Goal: Navigation & Orientation: Find specific page/section

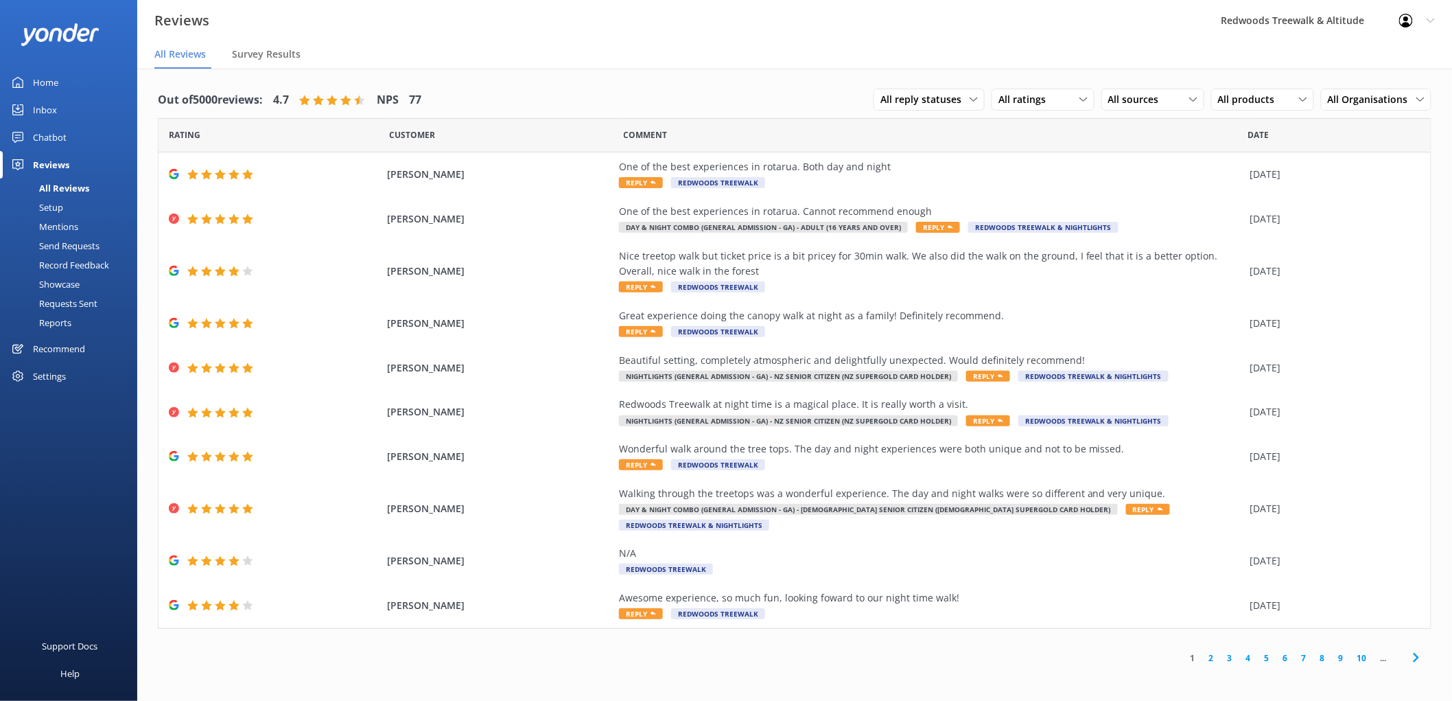
click at [100, 103] on link "Inbox" at bounding box center [68, 109] width 137 height 27
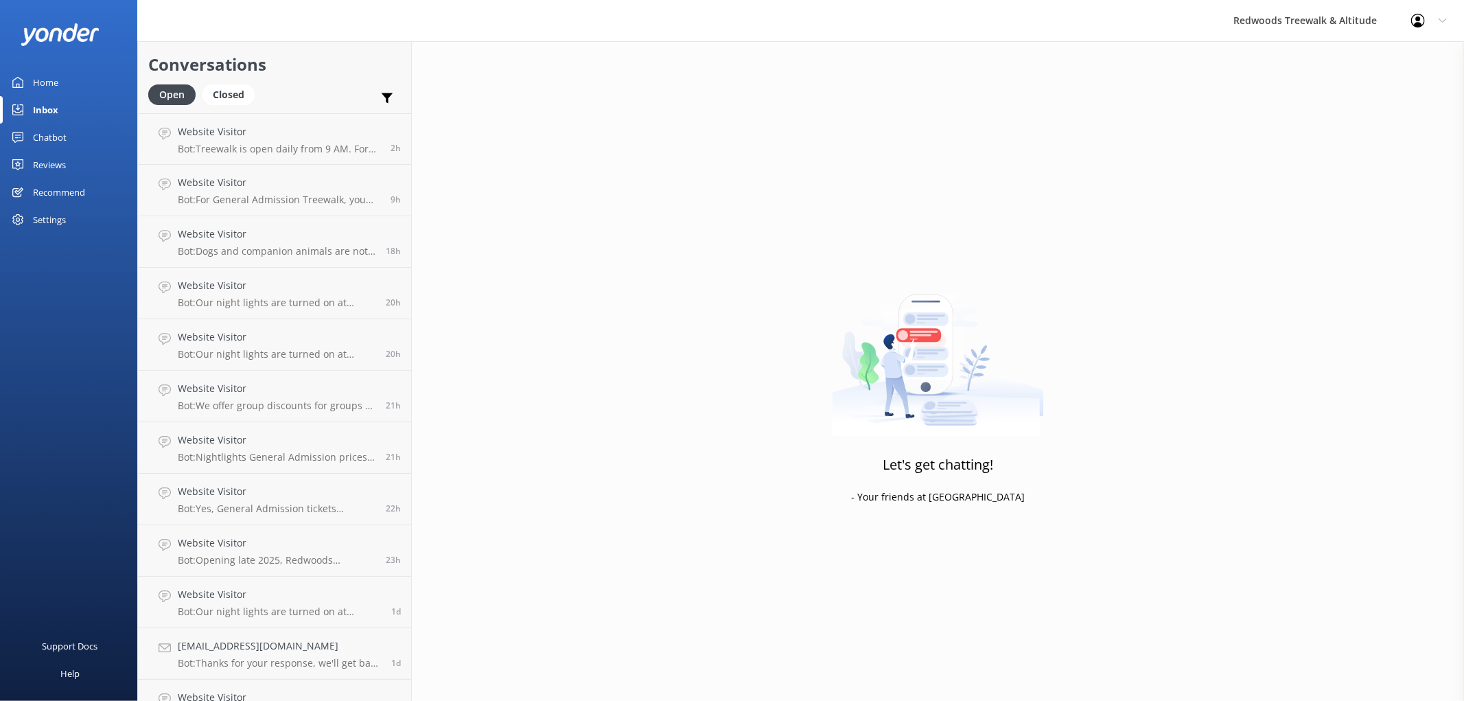
click at [71, 165] on link "Reviews" at bounding box center [68, 164] width 137 height 27
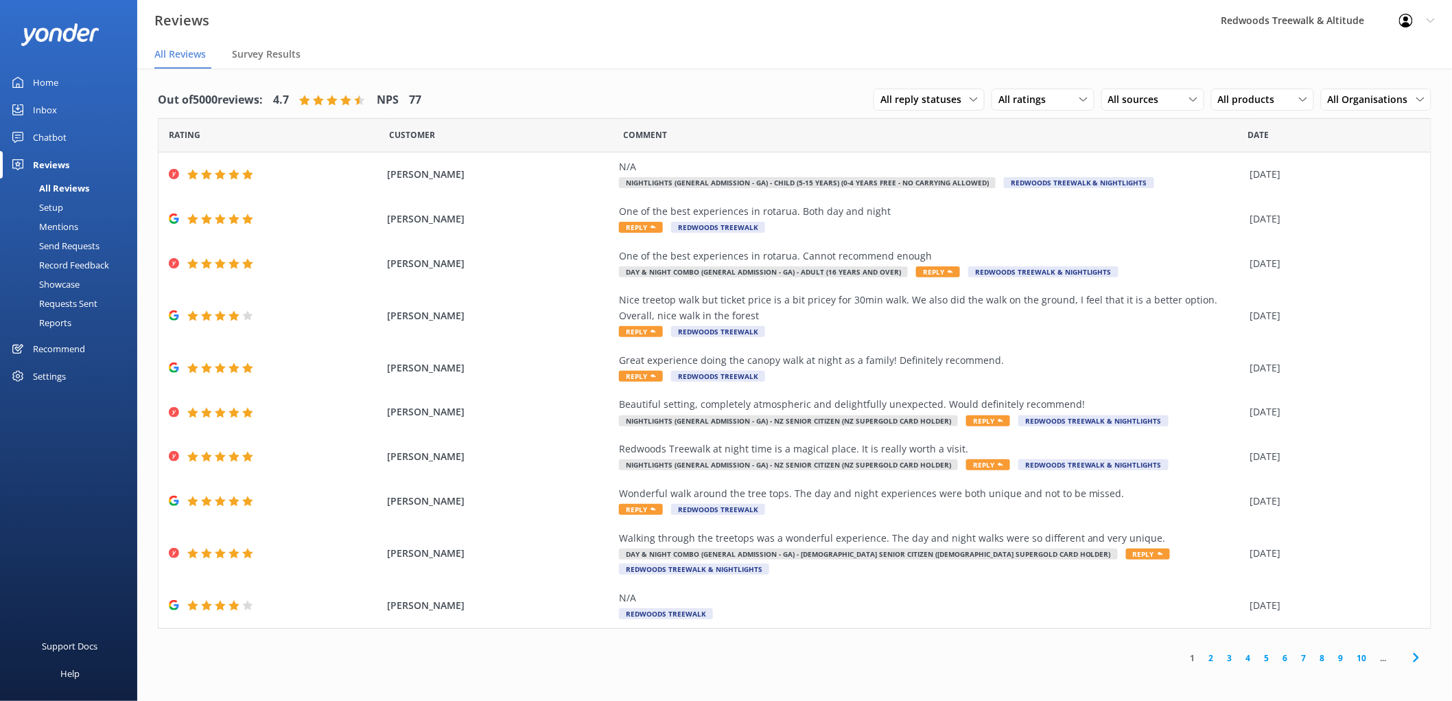
click at [93, 86] on link "Home" at bounding box center [68, 82] width 137 height 27
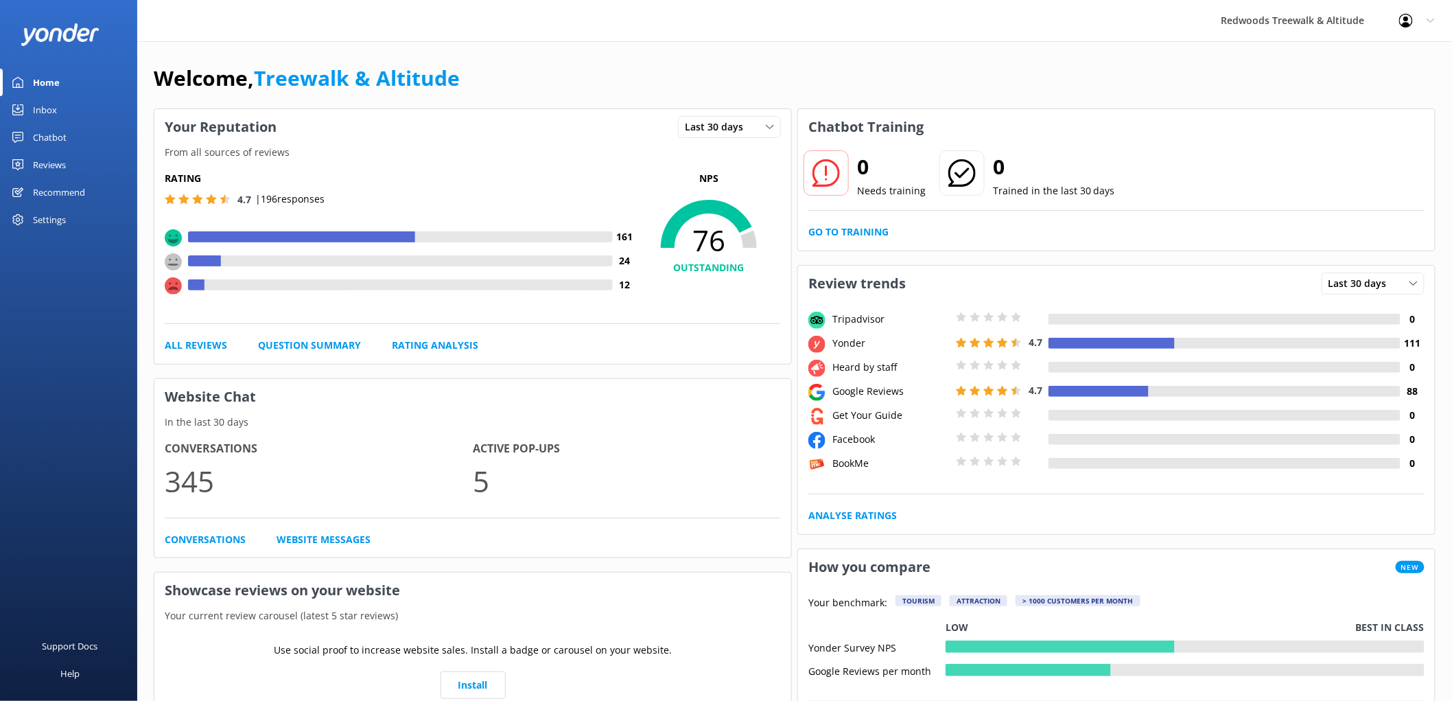
click at [52, 111] on div "Inbox" at bounding box center [45, 109] width 24 height 27
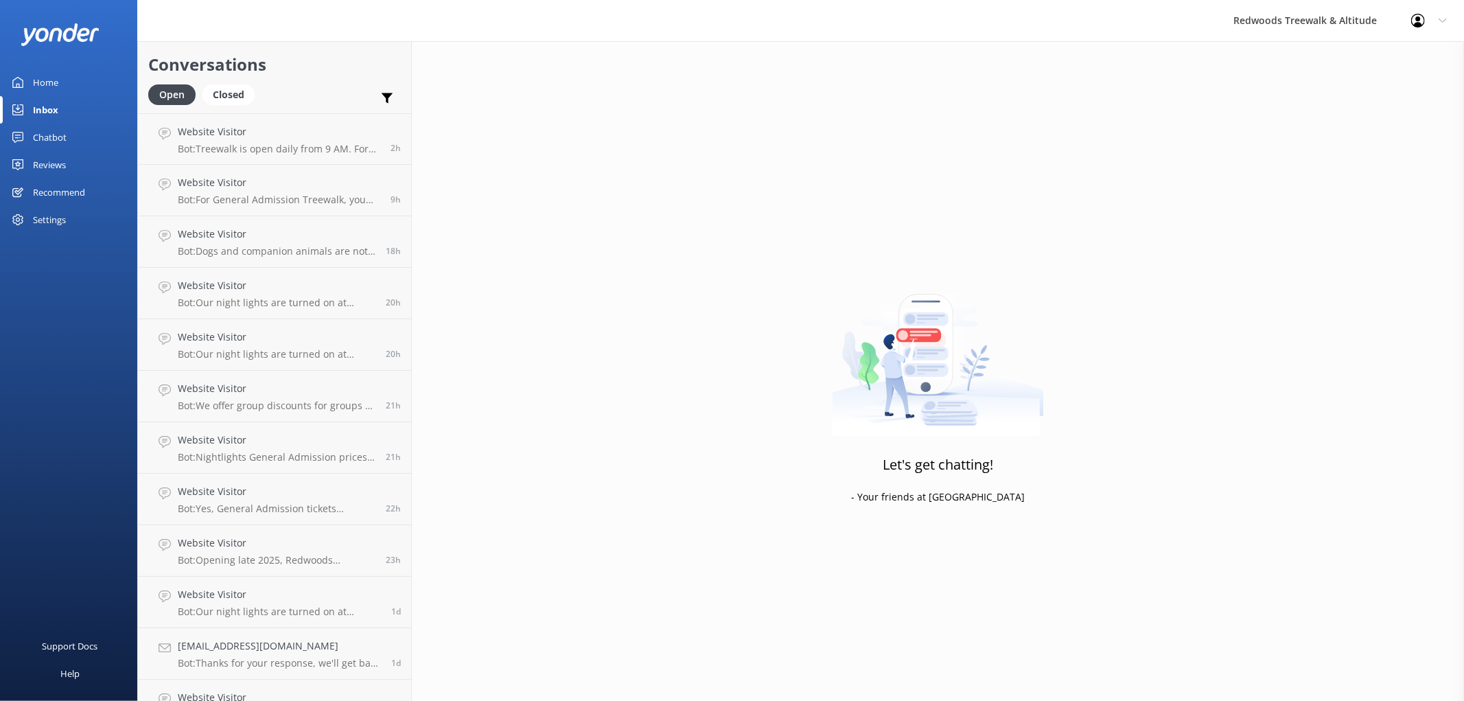
click at [50, 78] on div "Home" at bounding box center [45, 82] width 25 height 27
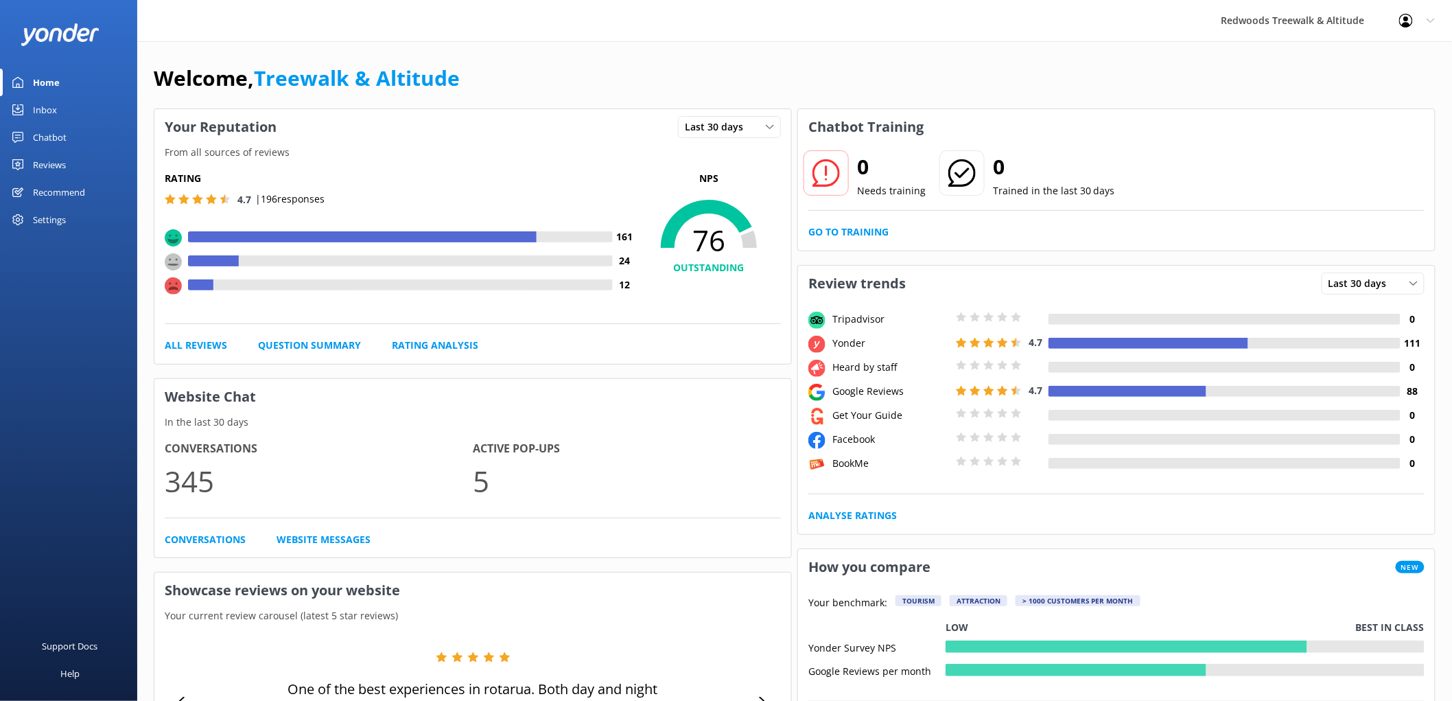
click at [69, 166] on link "Reviews" at bounding box center [68, 164] width 137 height 27
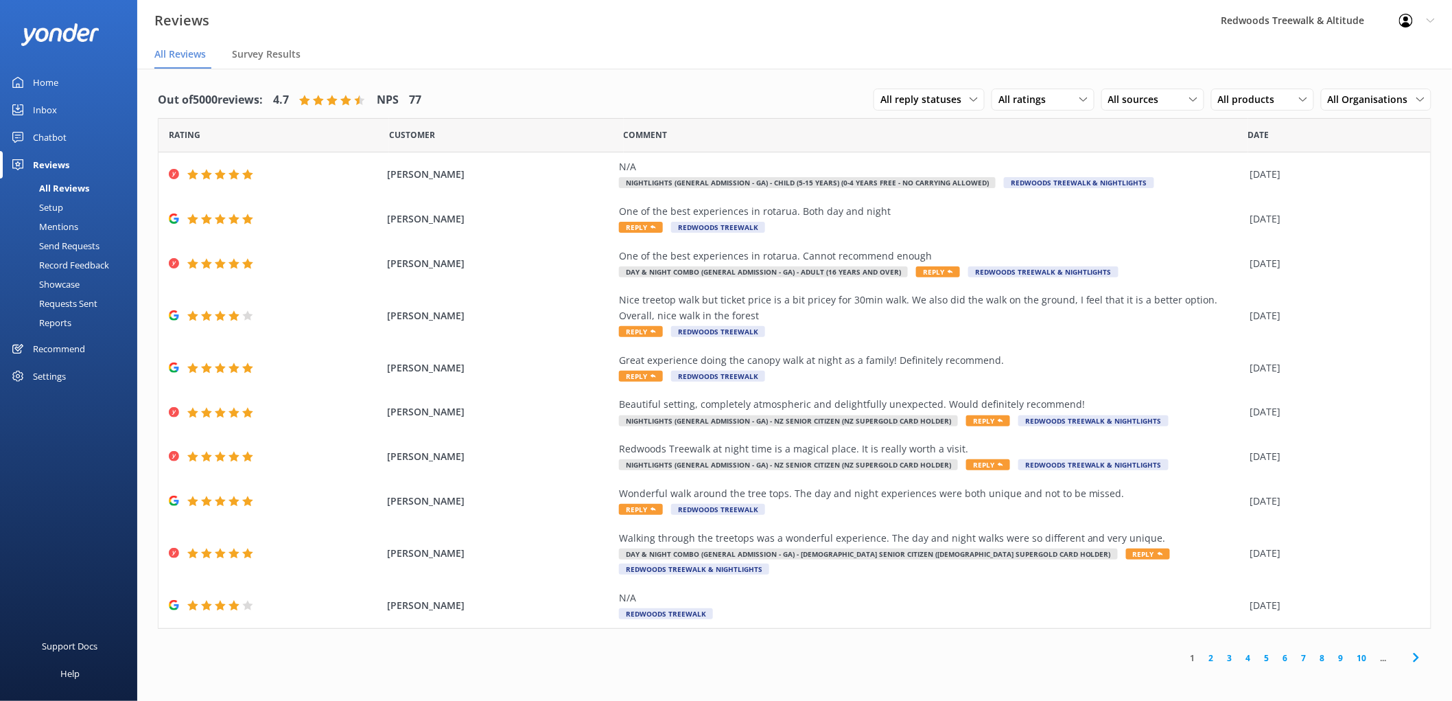
click at [84, 113] on link "Inbox" at bounding box center [68, 109] width 137 height 27
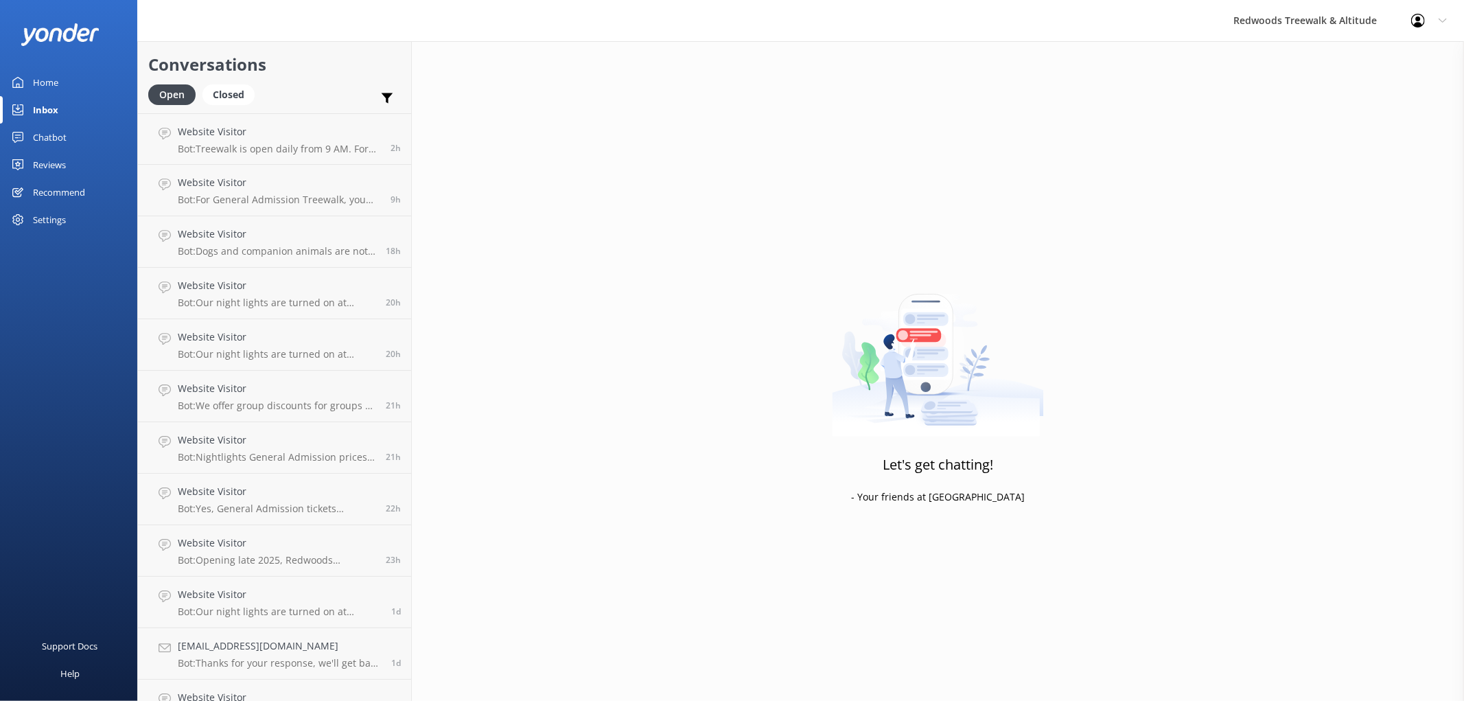
click at [52, 165] on div "Reviews" at bounding box center [49, 164] width 33 height 27
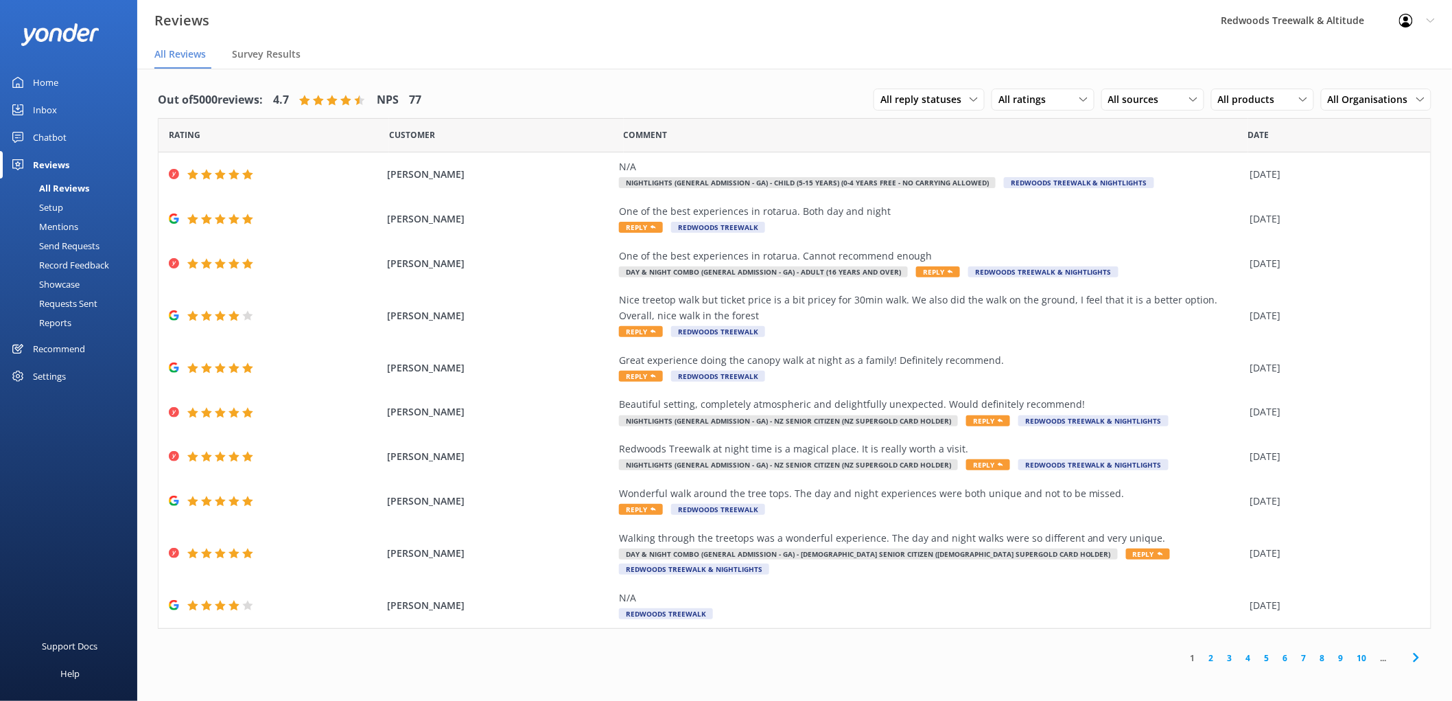
click at [78, 110] on link "Inbox" at bounding box center [68, 109] width 137 height 27
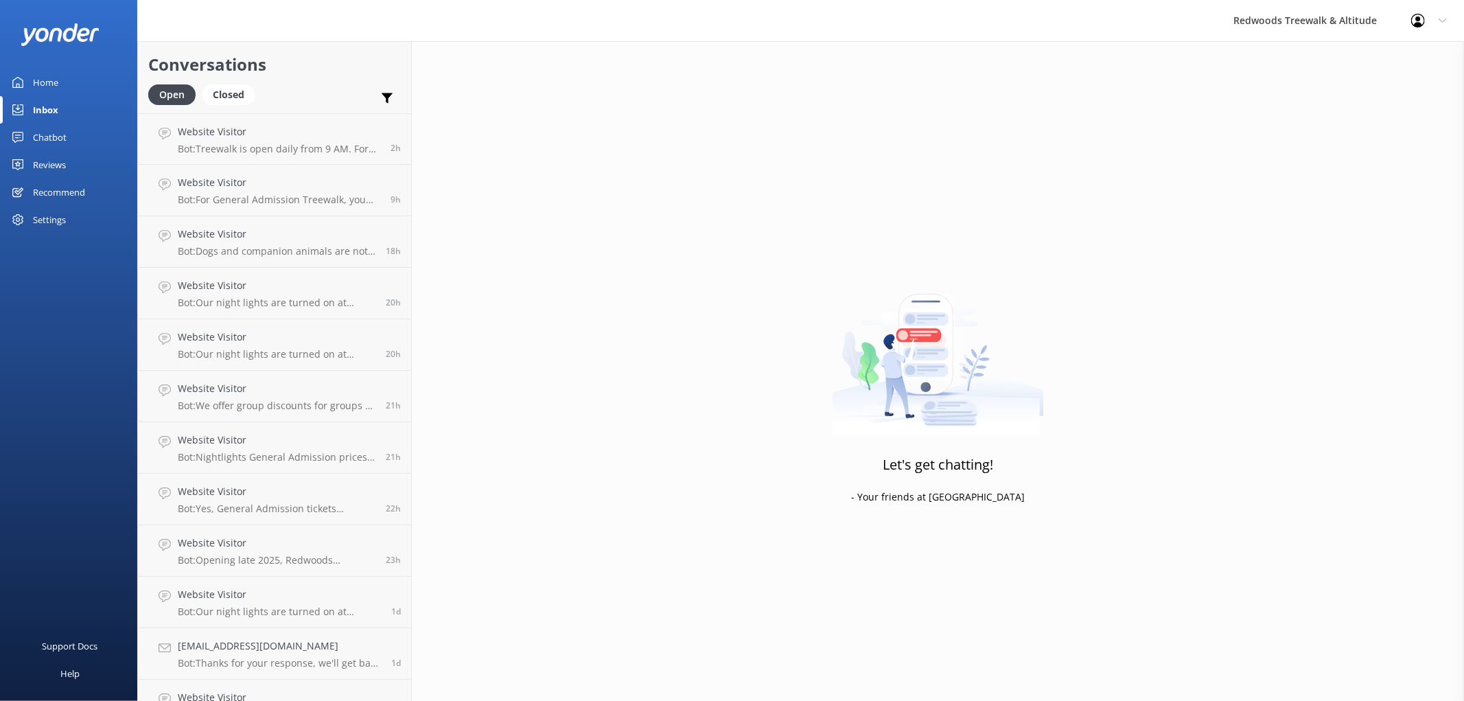
click at [73, 163] on link "Reviews" at bounding box center [68, 164] width 137 height 27
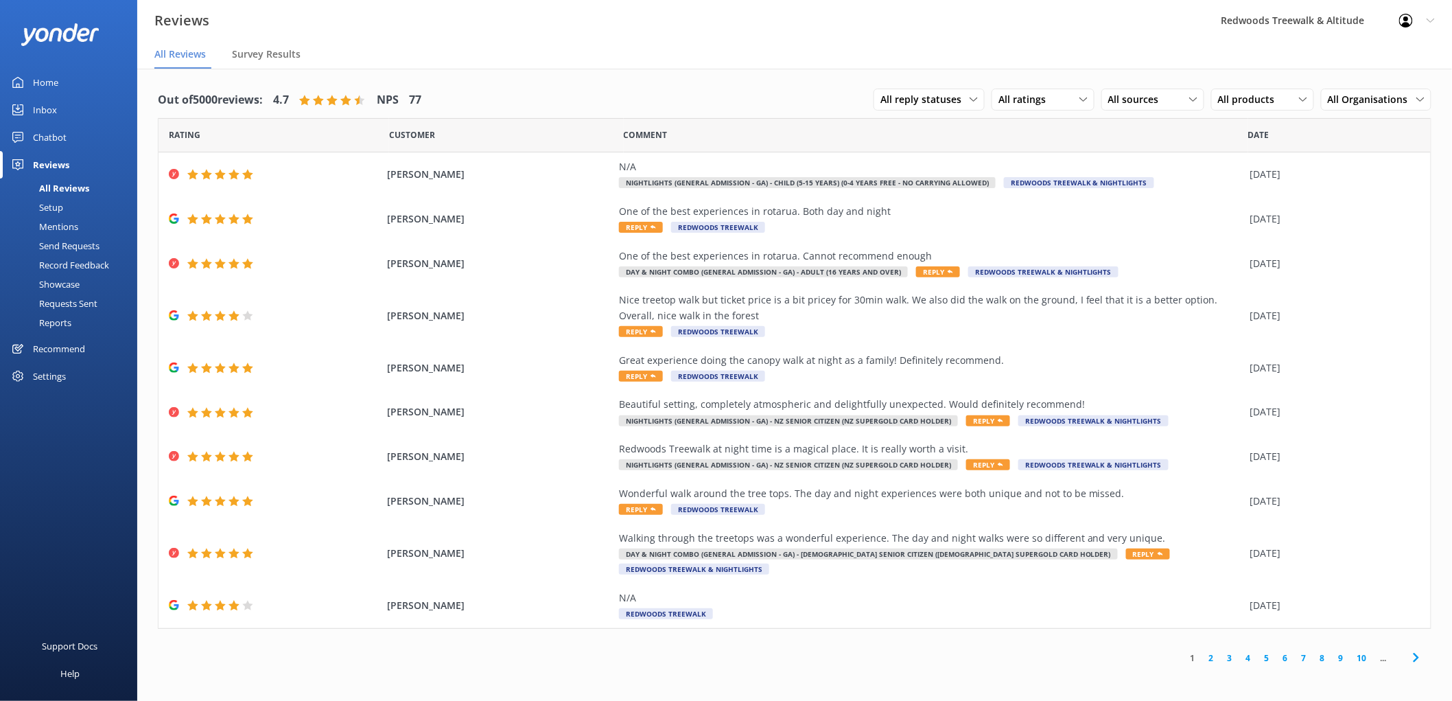
click at [79, 73] on link "Home" at bounding box center [68, 82] width 137 height 27
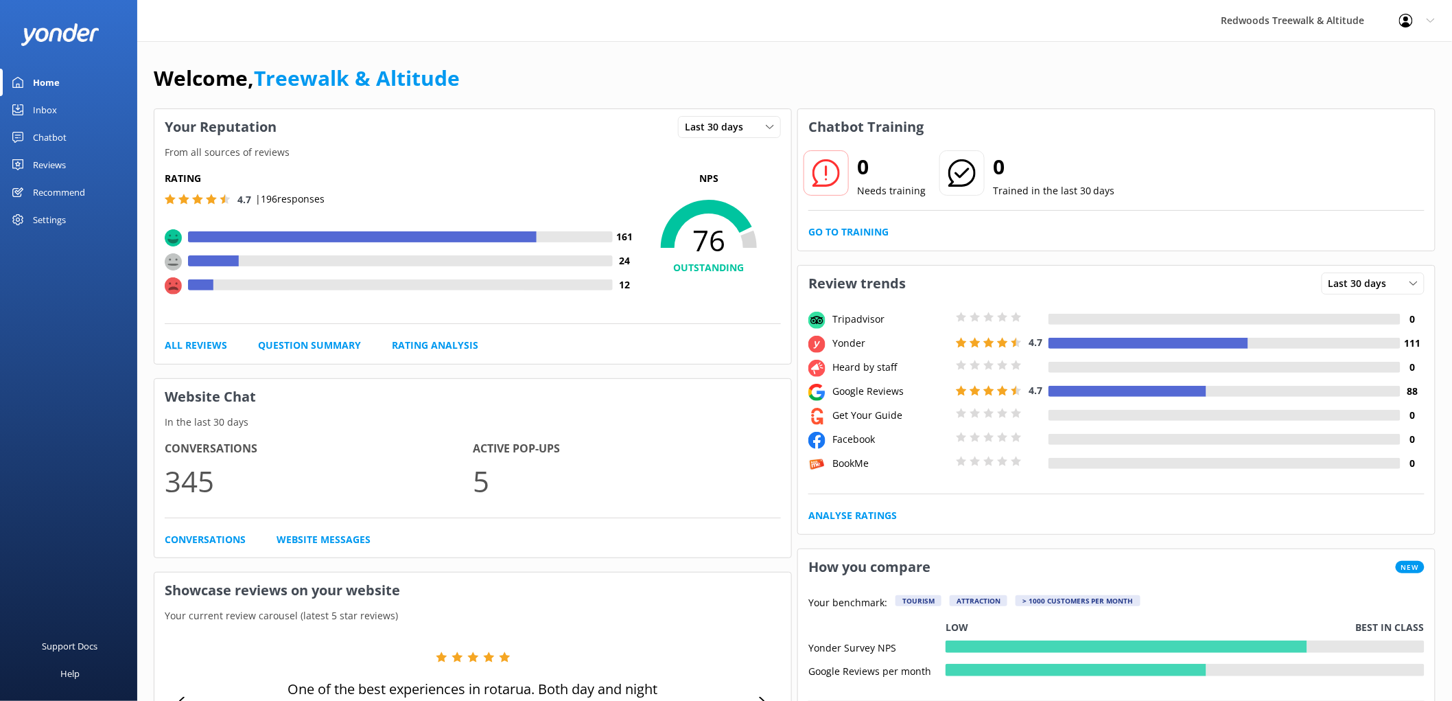
click at [107, 154] on link "Reviews" at bounding box center [68, 164] width 137 height 27
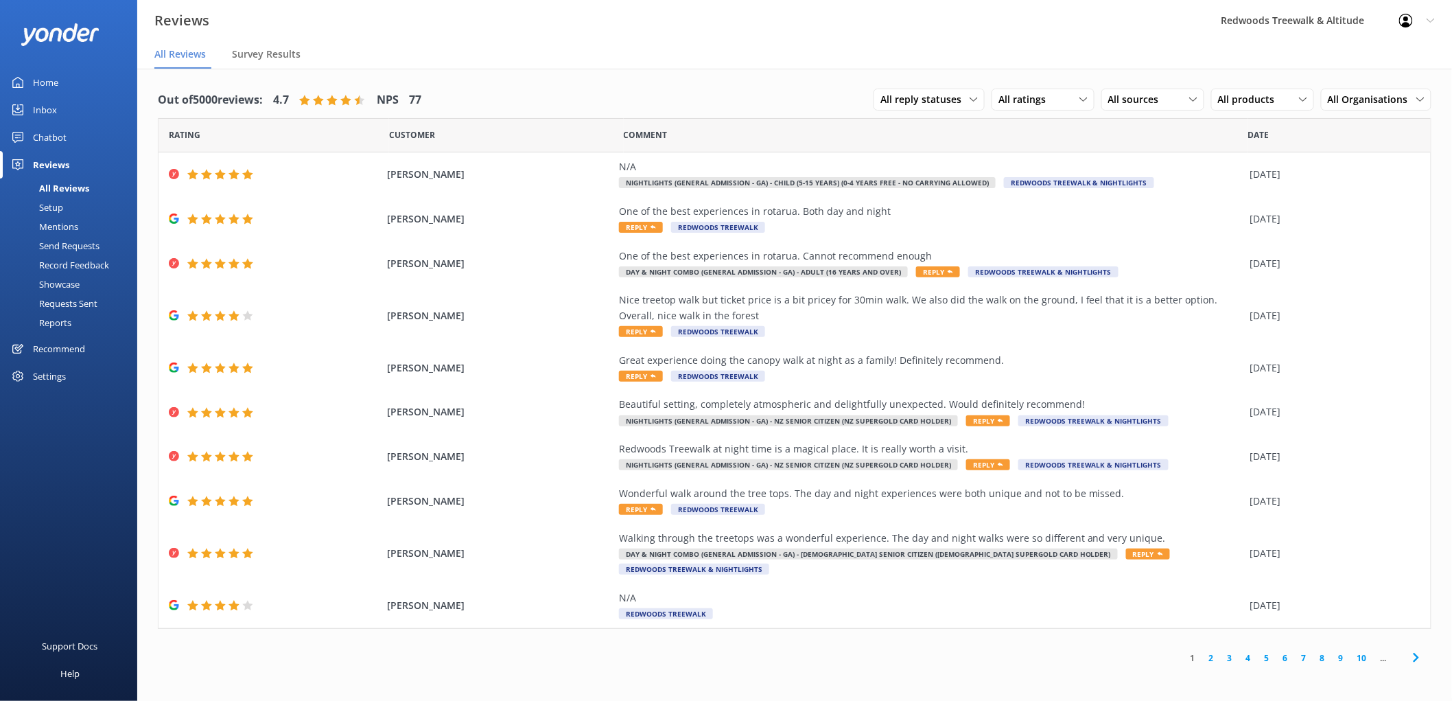
click at [65, 118] on link "Inbox" at bounding box center [68, 109] width 137 height 27
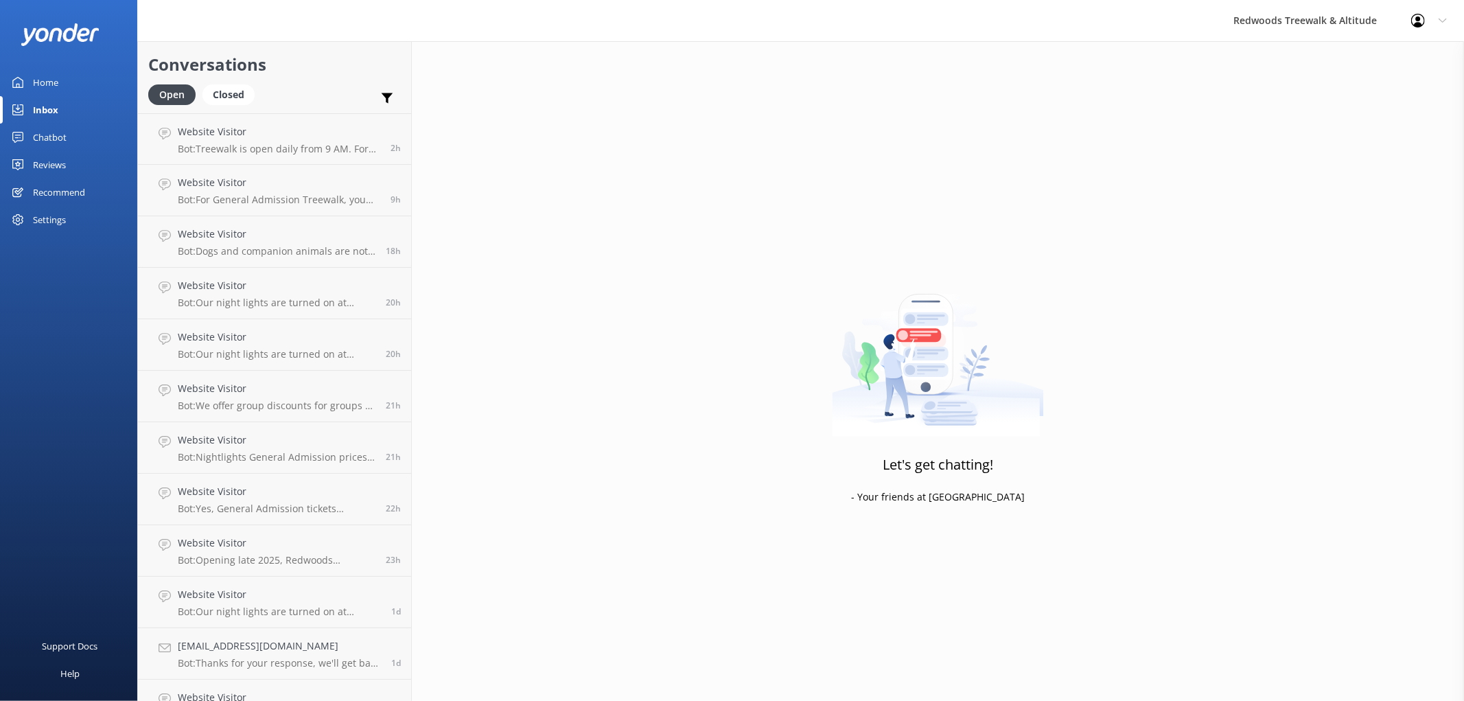
click at [64, 137] on div "Chatbot" at bounding box center [50, 137] width 34 height 27
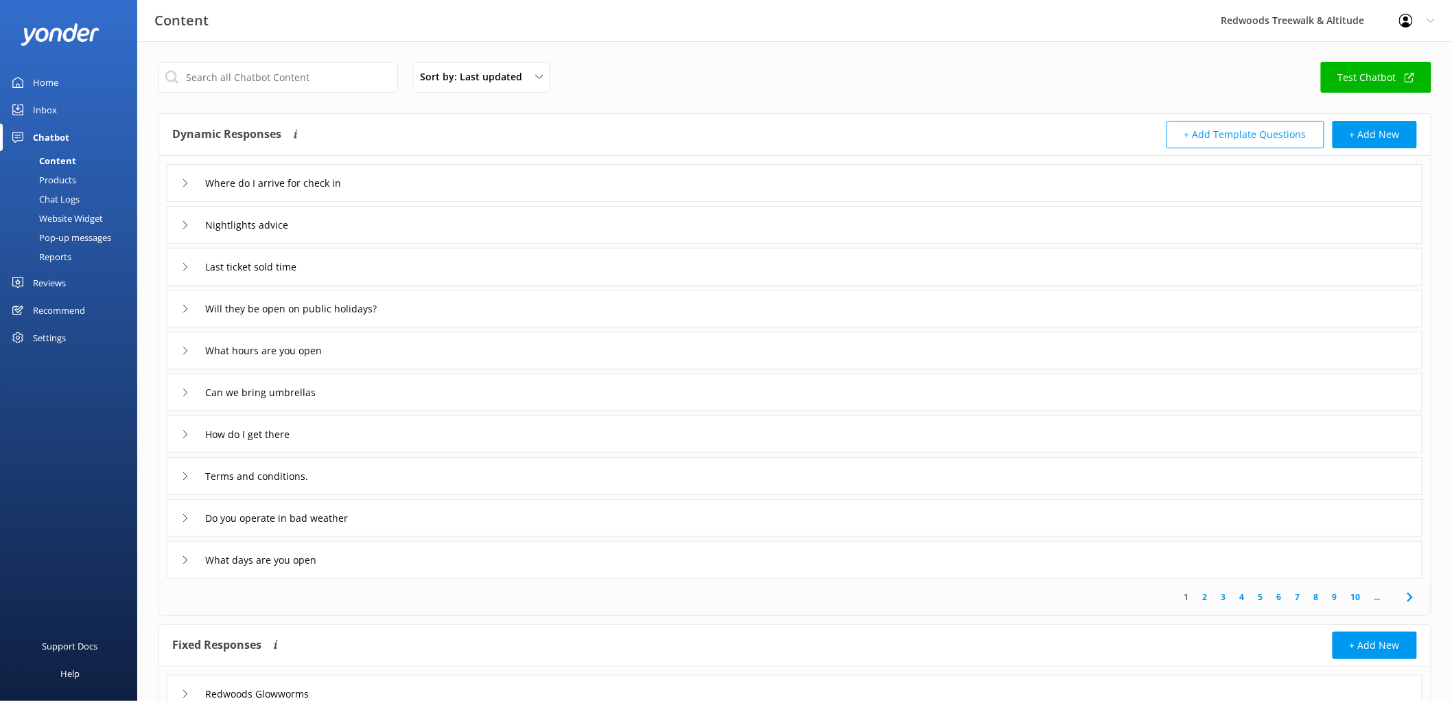
click at [97, 82] on link "Home" at bounding box center [68, 82] width 137 height 27
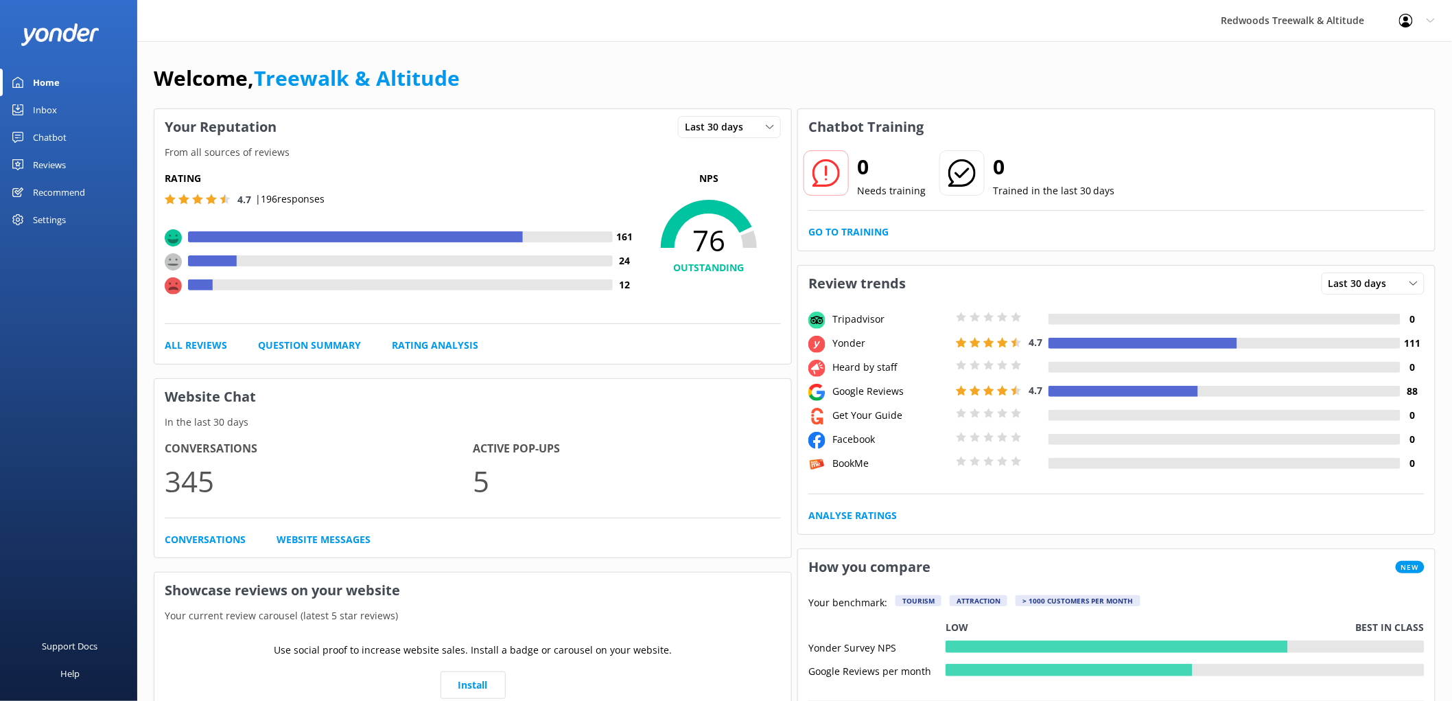
click at [97, 82] on link "Home" at bounding box center [68, 82] width 137 height 27
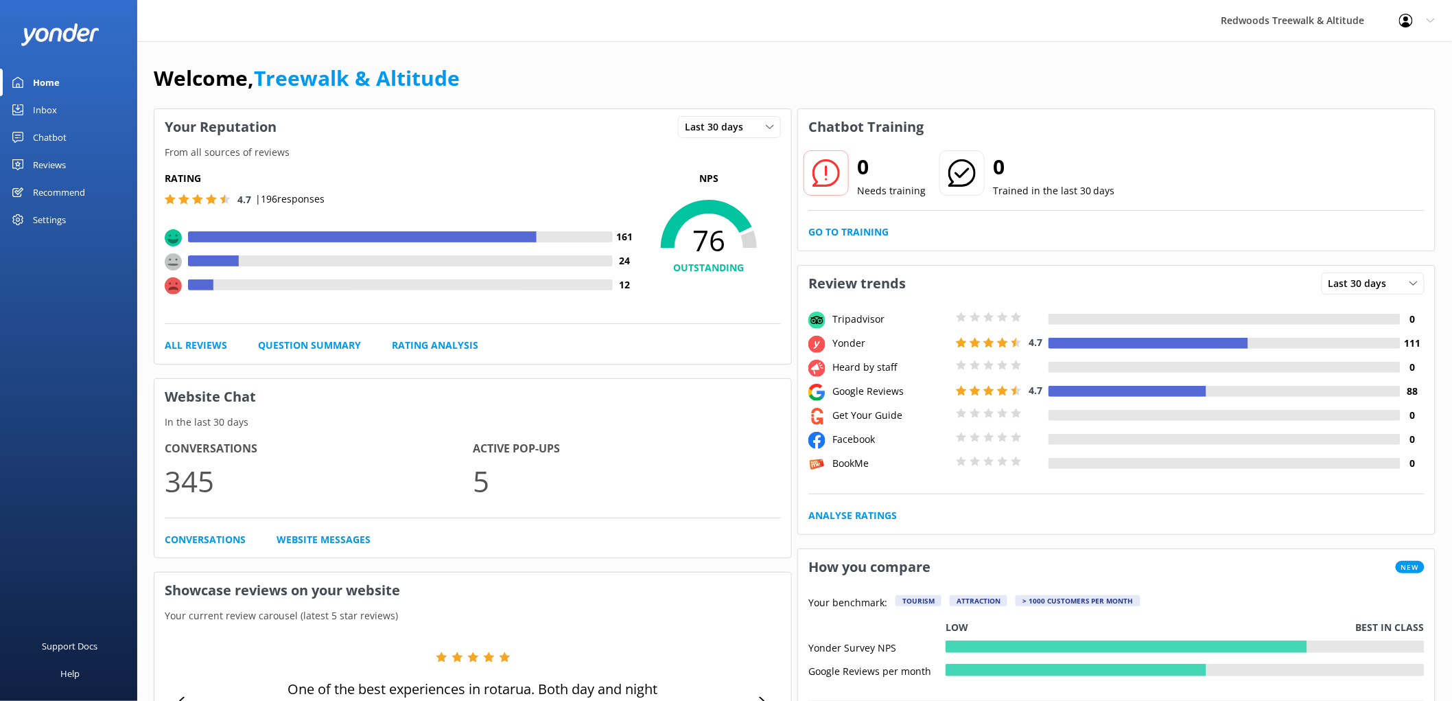
click at [52, 159] on div "Reviews" at bounding box center [49, 164] width 33 height 27
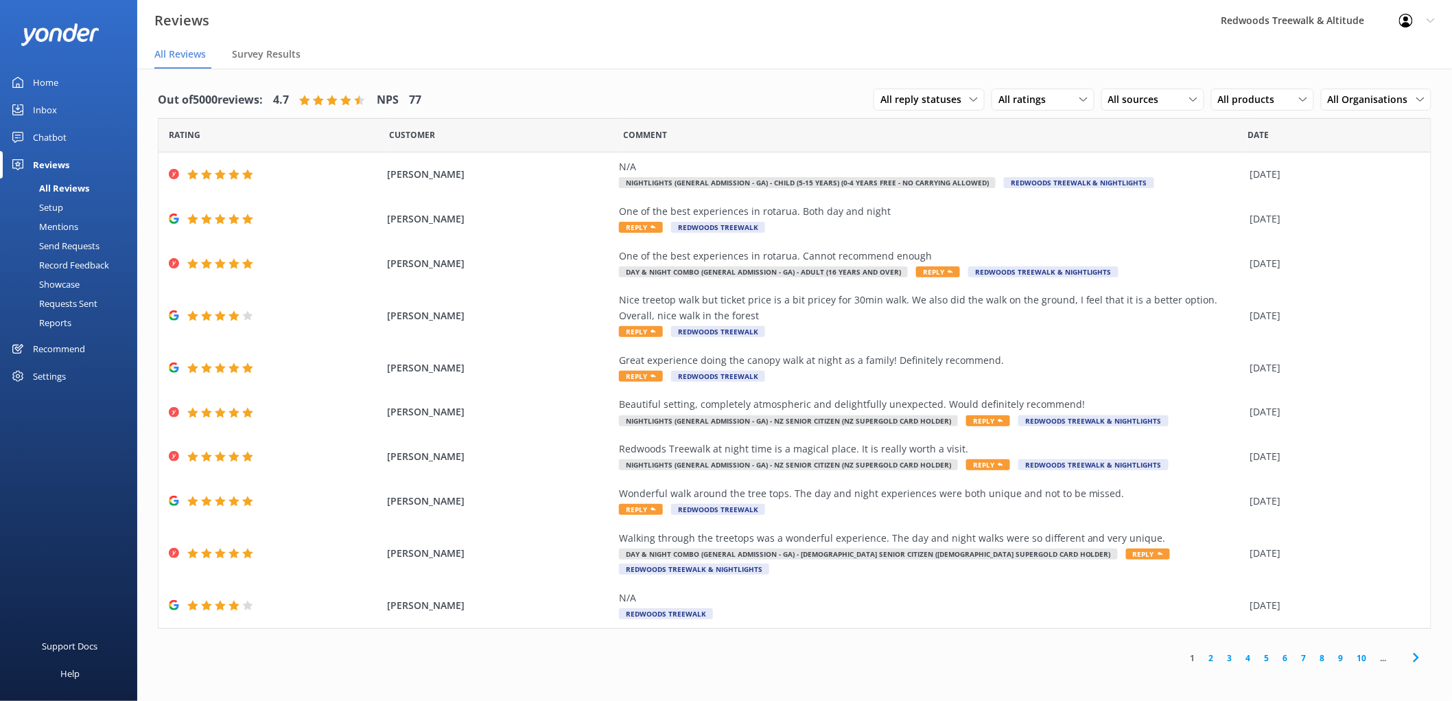
click at [67, 79] on link "Home" at bounding box center [68, 82] width 137 height 27
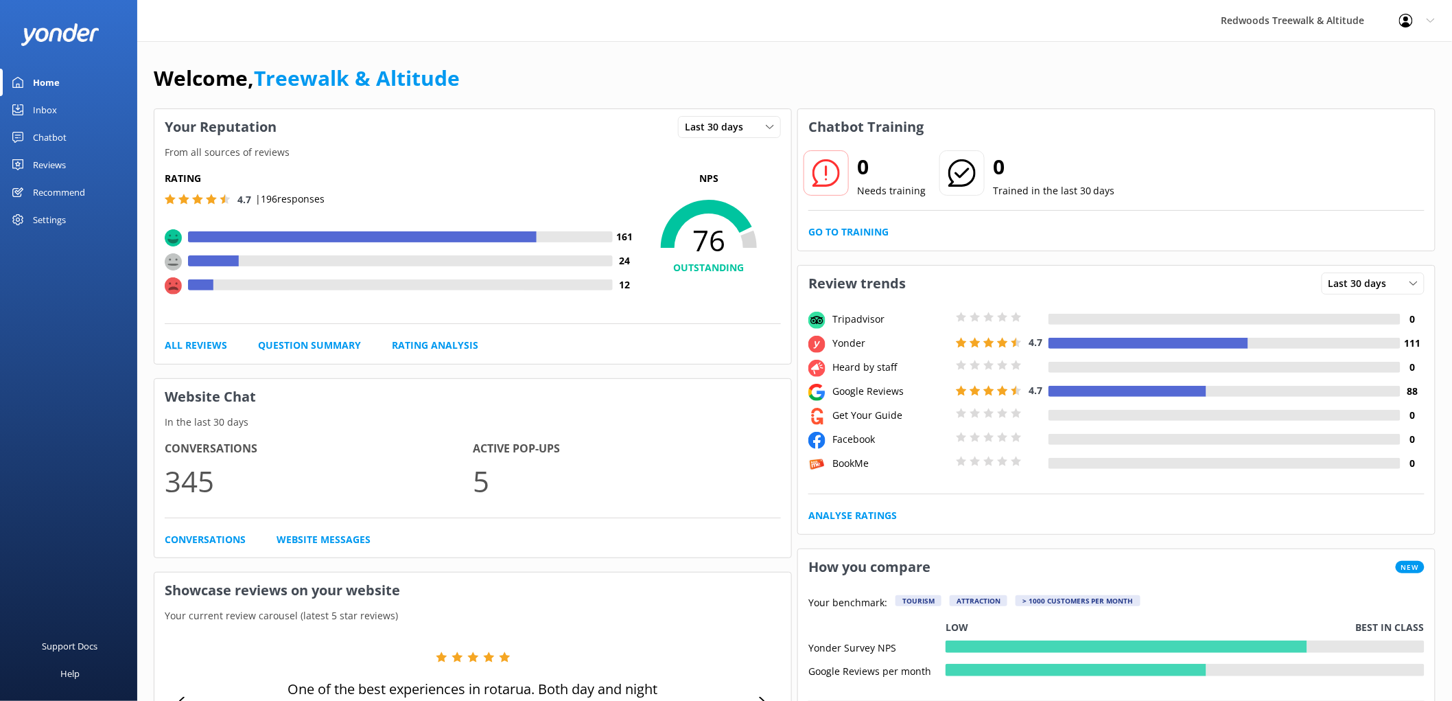
click at [50, 161] on div "Reviews" at bounding box center [49, 164] width 33 height 27
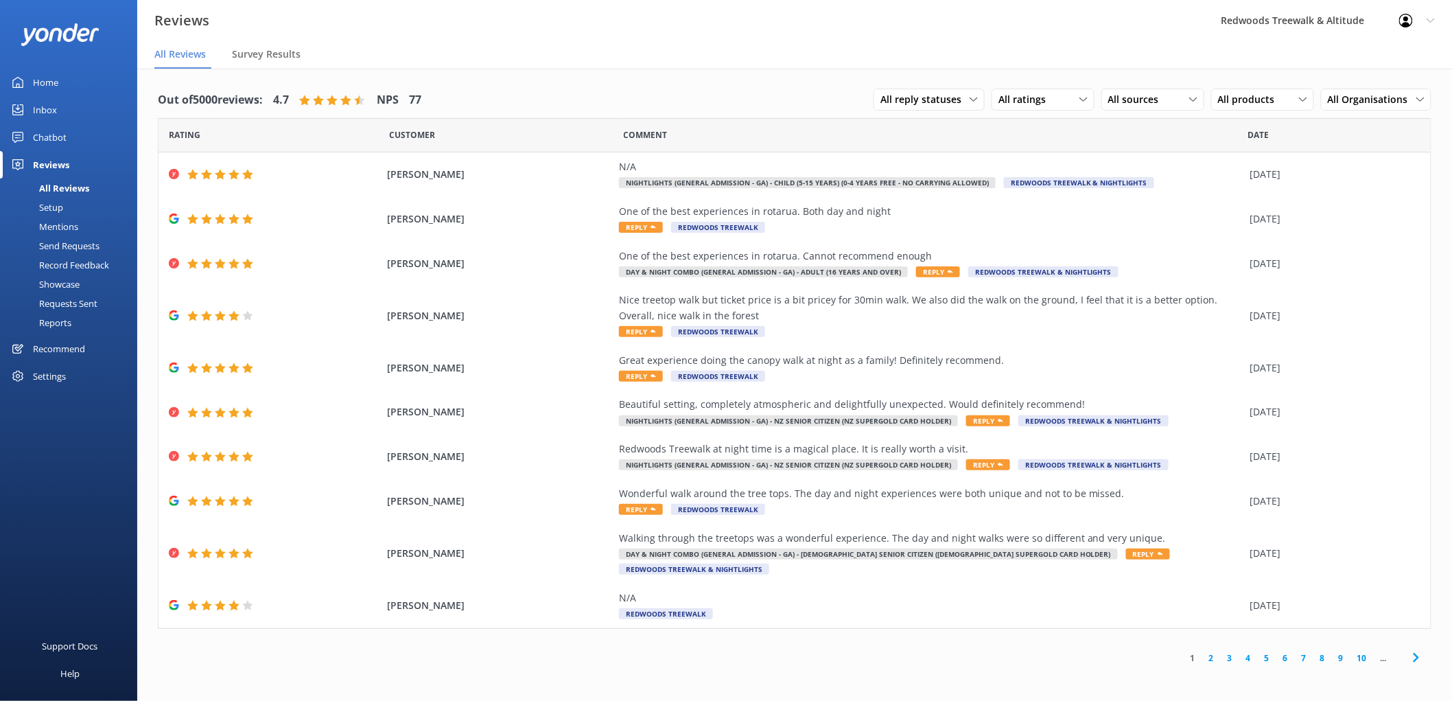
click at [67, 97] on link "Inbox" at bounding box center [68, 109] width 137 height 27
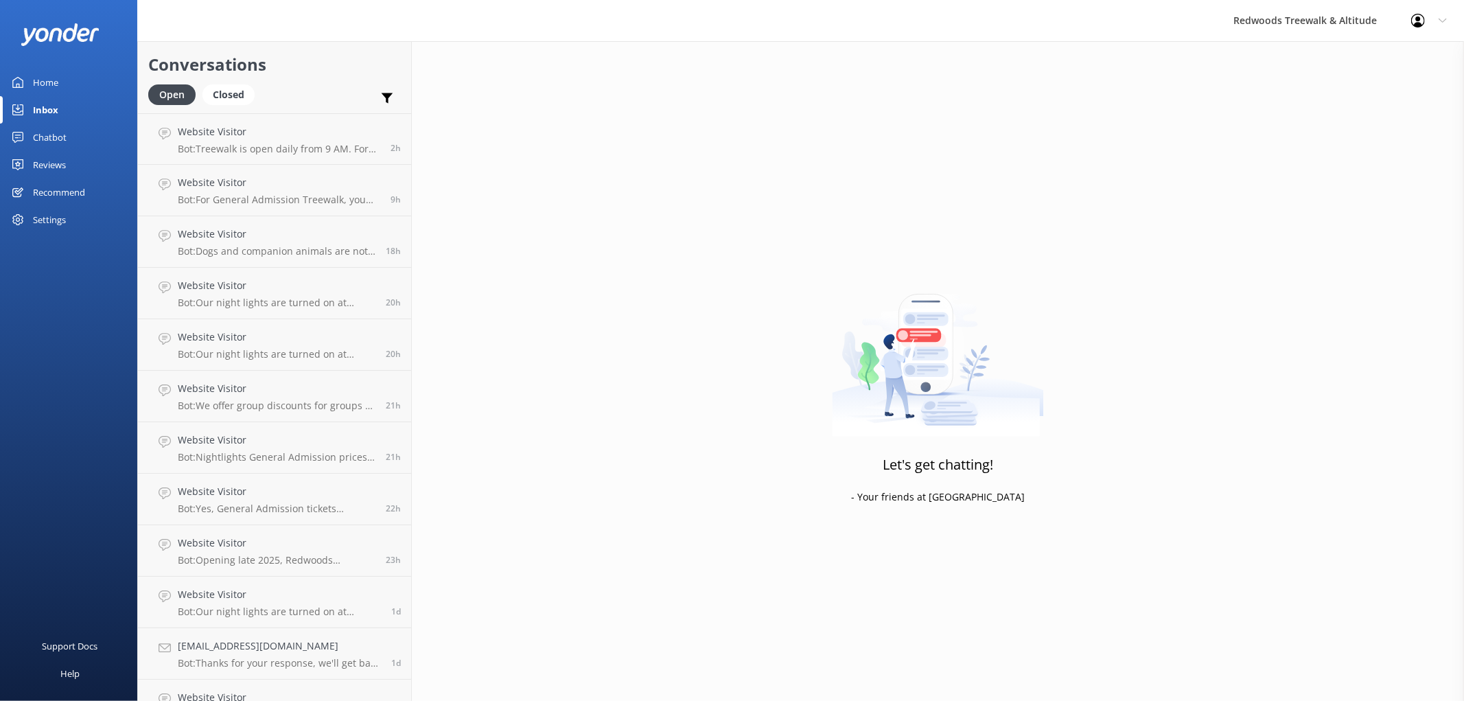
click at [65, 74] on link "Home" at bounding box center [68, 82] width 137 height 27
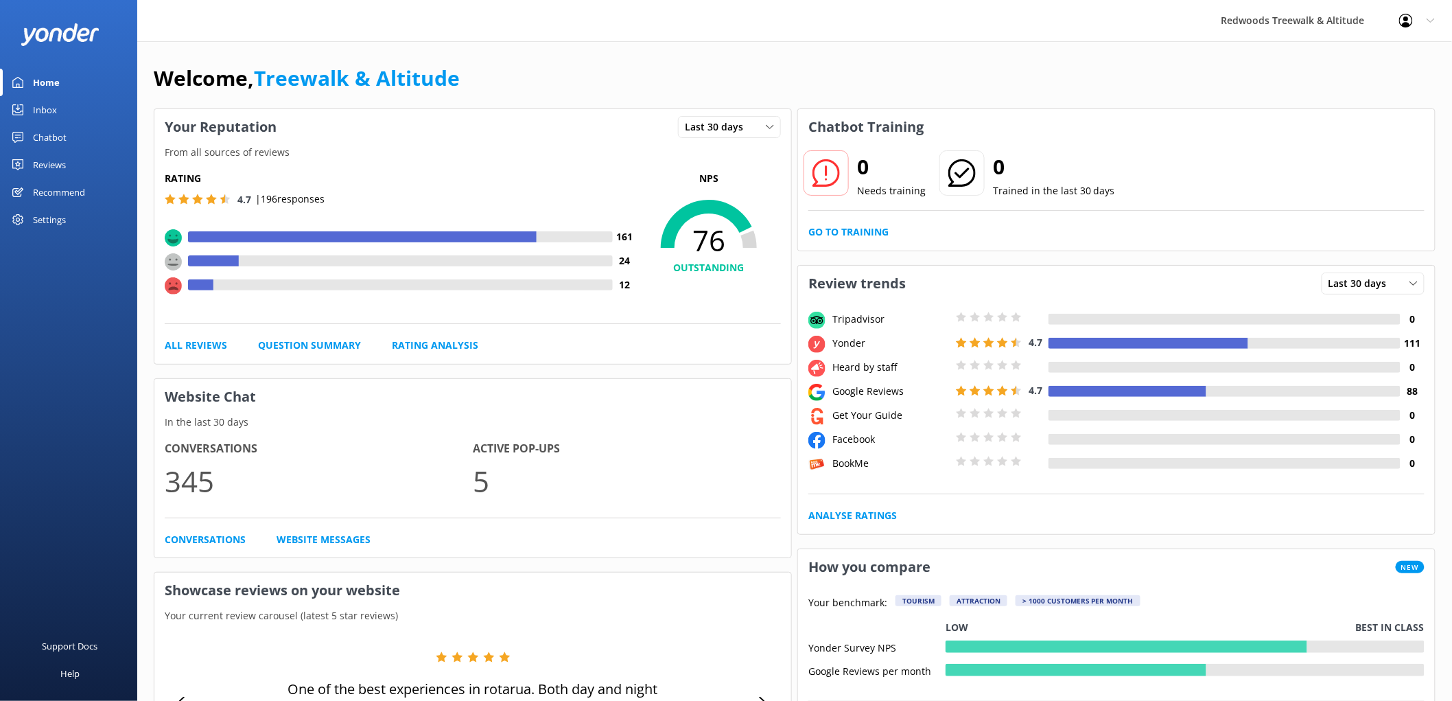
click at [74, 161] on link "Reviews" at bounding box center [68, 164] width 137 height 27
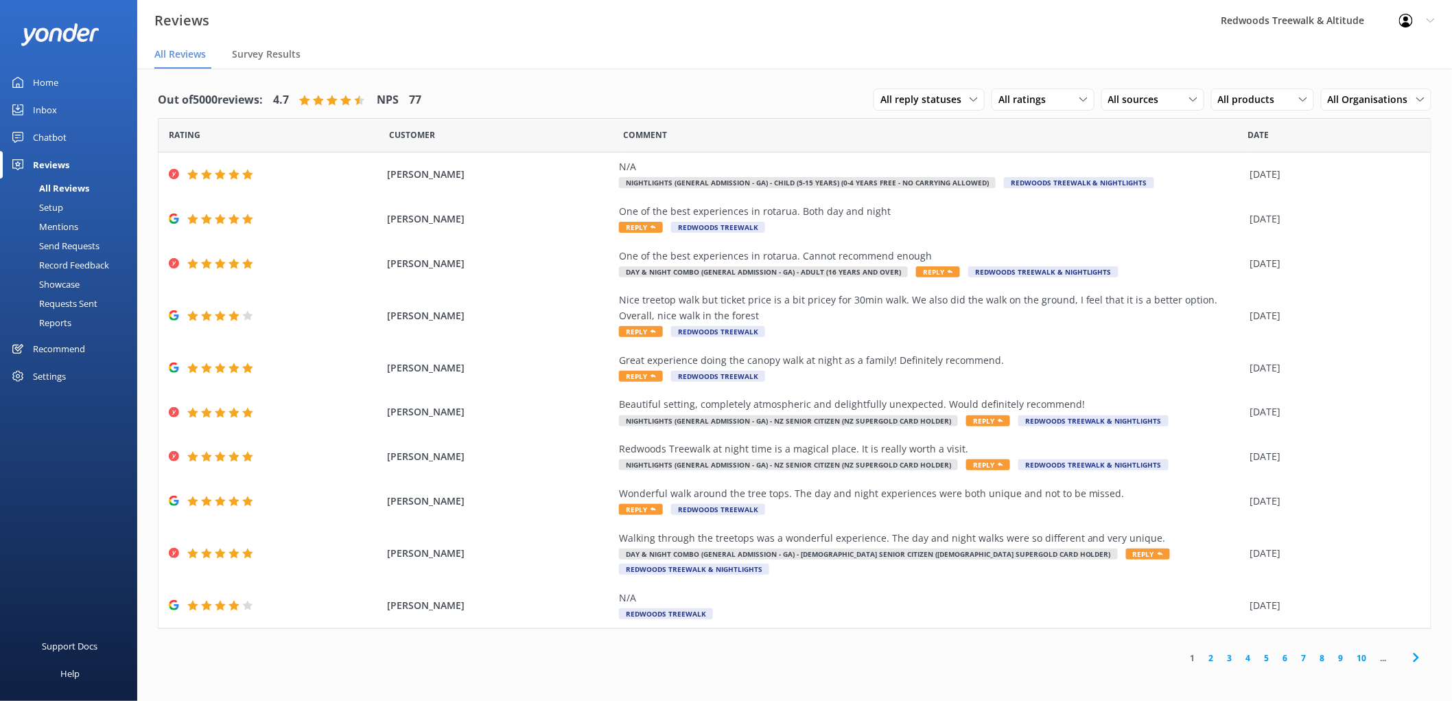
click at [60, 106] on link "Inbox" at bounding box center [68, 109] width 137 height 27
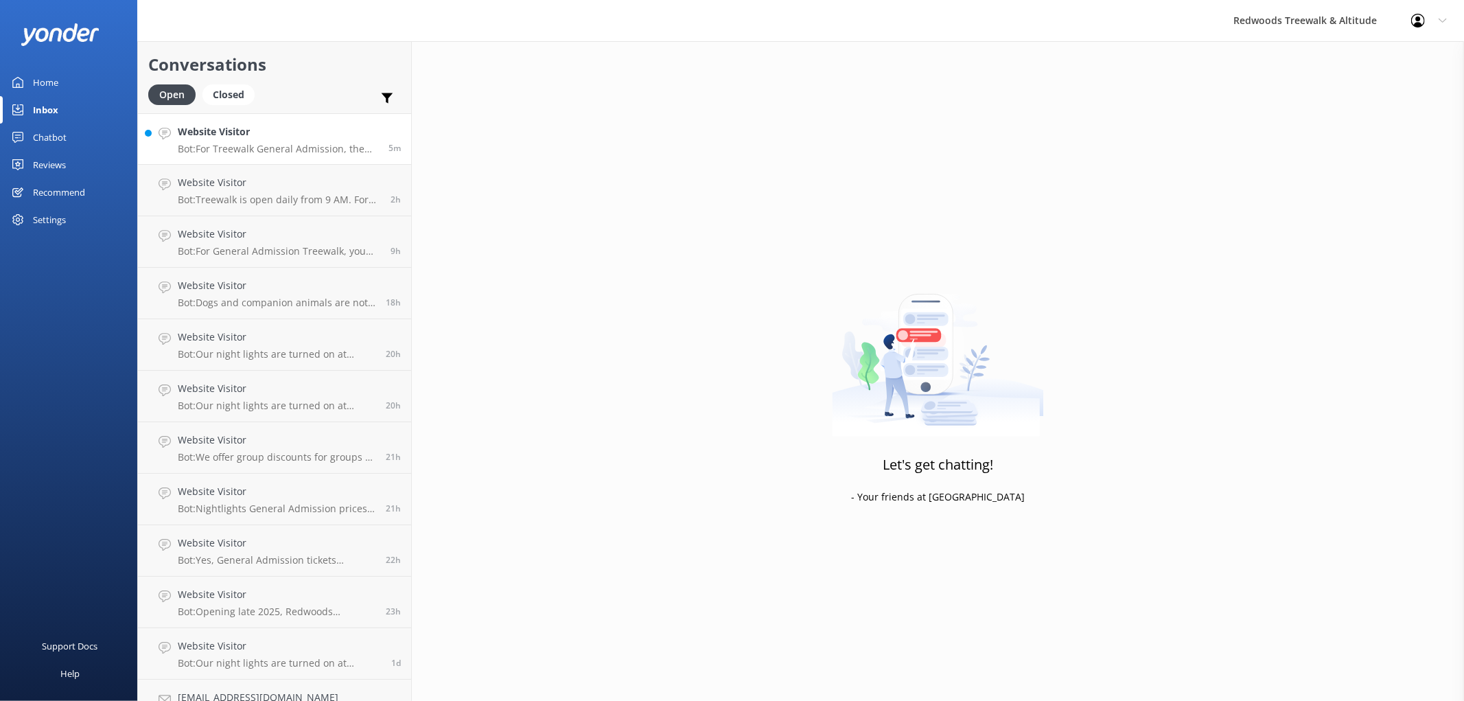
click at [244, 146] on p "Bot: For Treewalk General Admission, the cost for 2 adults and up to 3 children…" at bounding box center [278, 149] width 200 height 12
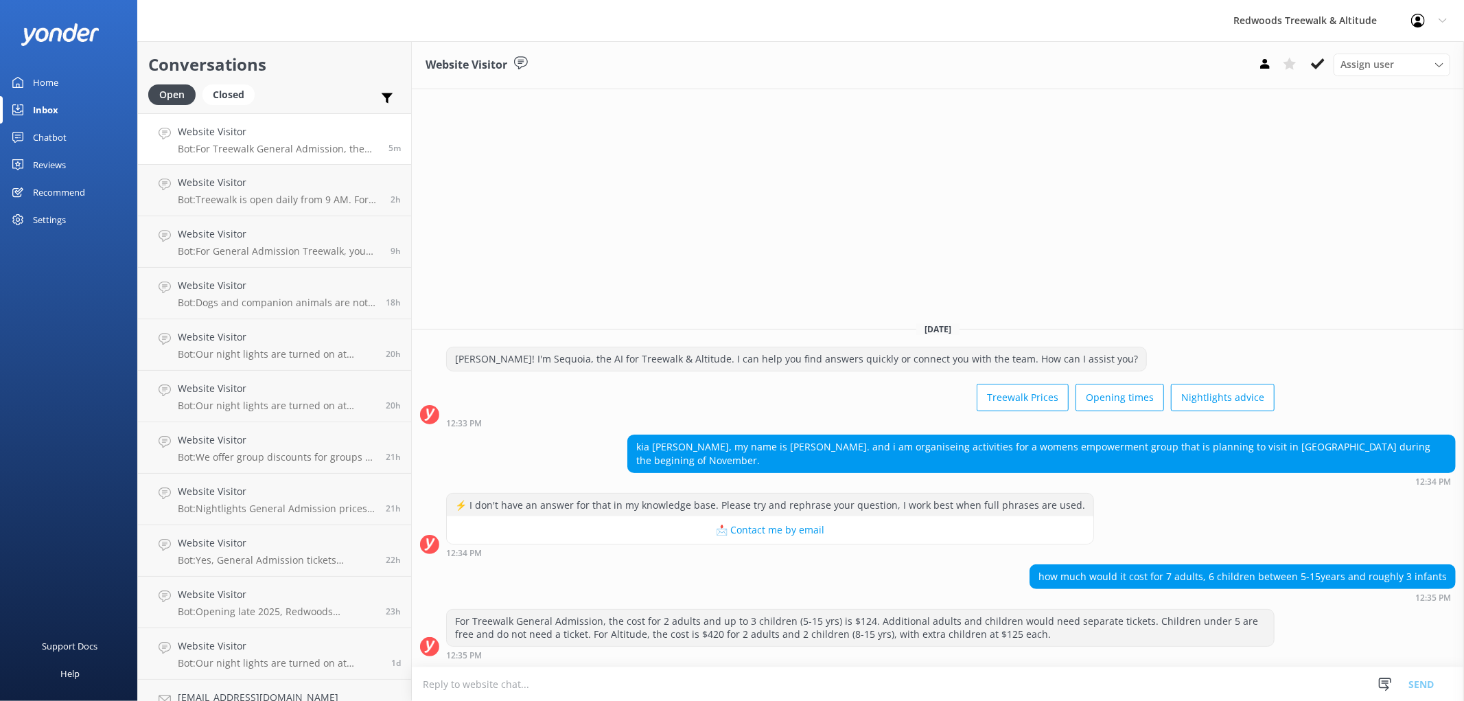
click at [67, 78] on link "Home" at bounding box center [68, 82] width 137 height 27
